Goal: Task Accomplishment & Management: Manage account settings

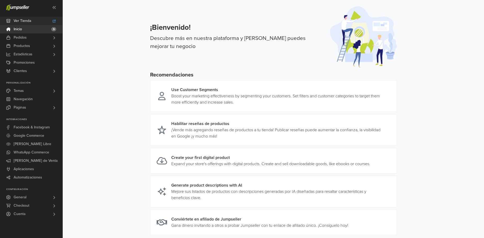
click at [17, 20] on span "Ver Tienda" at bounding box center [23, 21] width 18 height 8
click at [50, 52] on link "Estadísticas" at bounding box center [31, 54] width 62 height 8
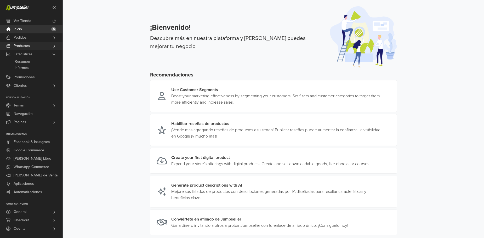
click at [35, 48] on link "Productos" at bounding box center [31, 46] width 62 height 8
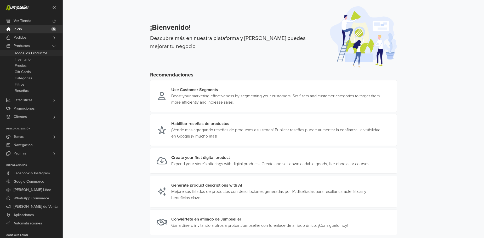
click at [25, 53] on span "Todos los Productos" at bounding box center [31, 53] width 33 height 6
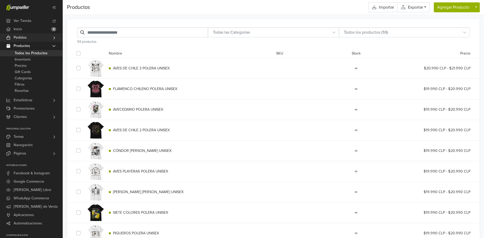
click at [47, 33] on link "Pedidos" at bounding box center [31, 37] width 62 height 8
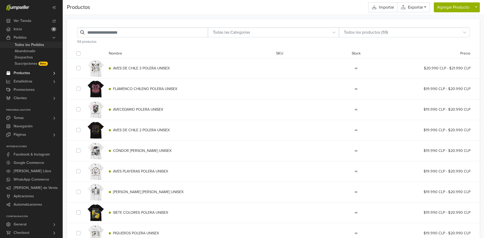
click at [24, 45] on span "Todos los Pedidos" at bounding box center [30, 45] width 30 height 6
